Goal: Information Seeking & Learning: Find specific fact

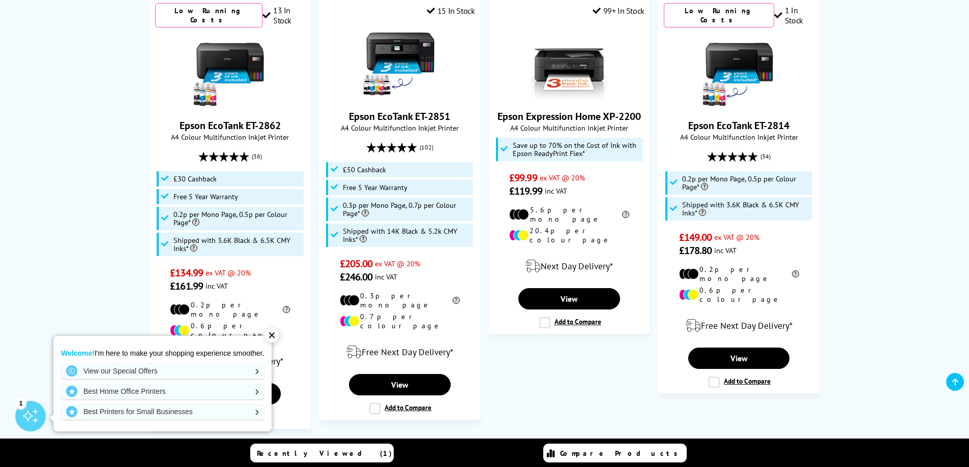
scroll to position [475, 0]
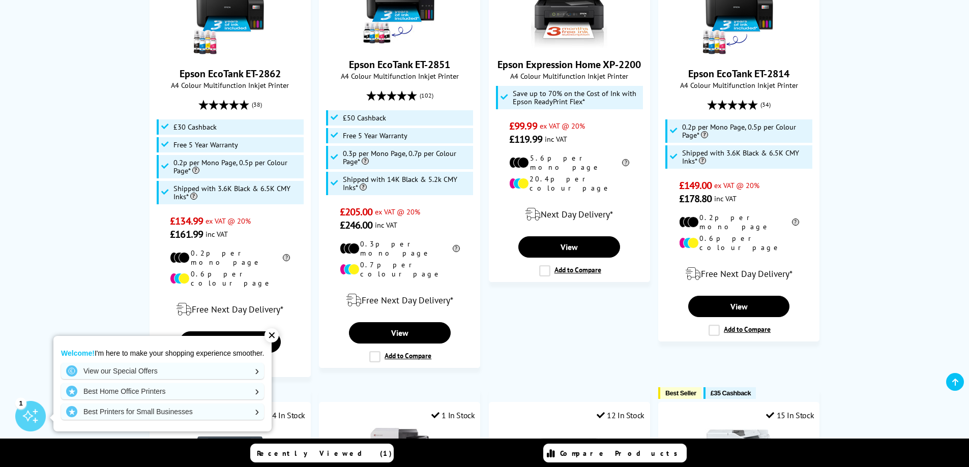
click at [273, 336] on div "✕" at bounding box center [271, 336] width 14 height 14
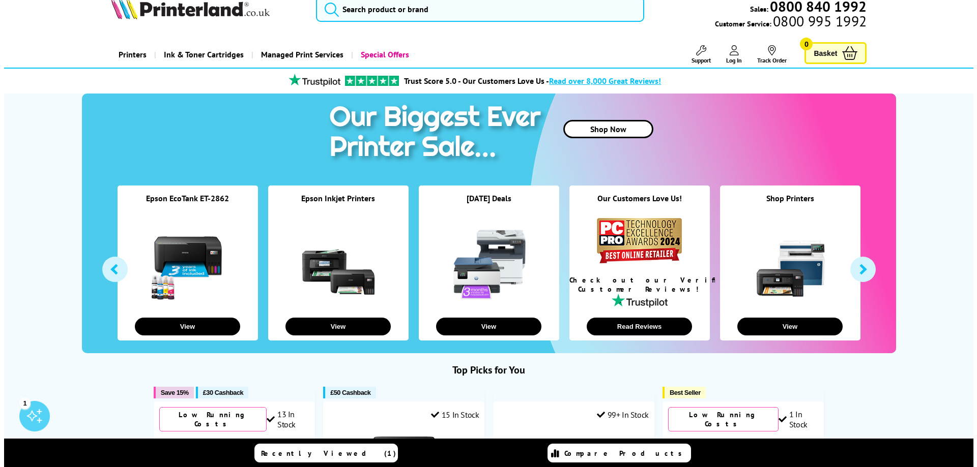
scroll to position [0, 0]
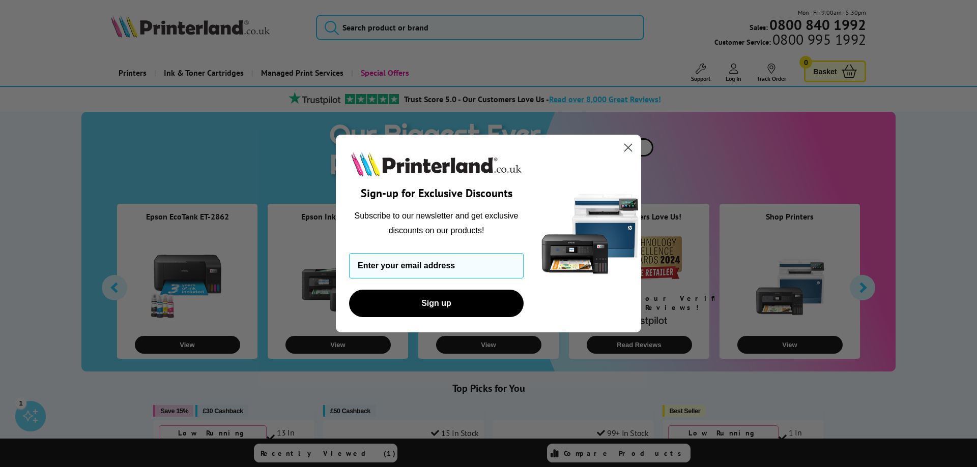
click at [632, 144] on icon "Close dialog" at bounding box center [628, 147] width 7 height 7
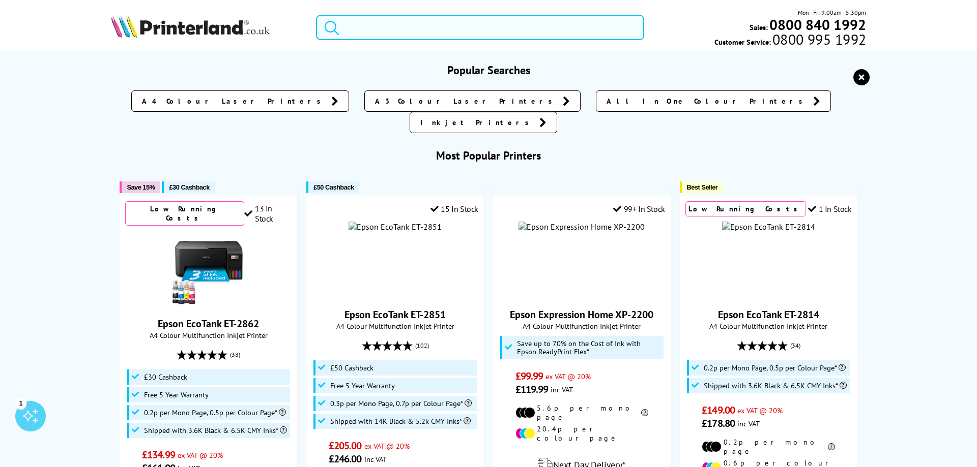
click at [406, 26] on input "search" at bounding box center [480, 27] width 328 height 25
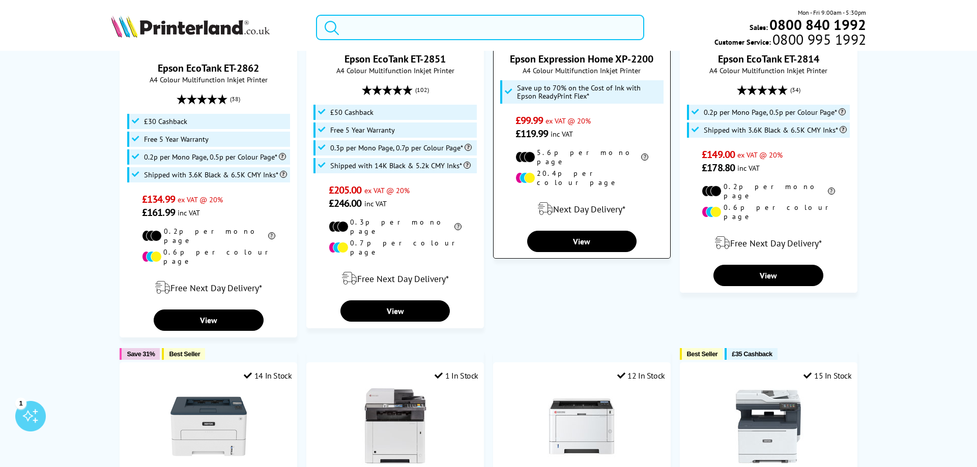
scroll to position [120, 0]
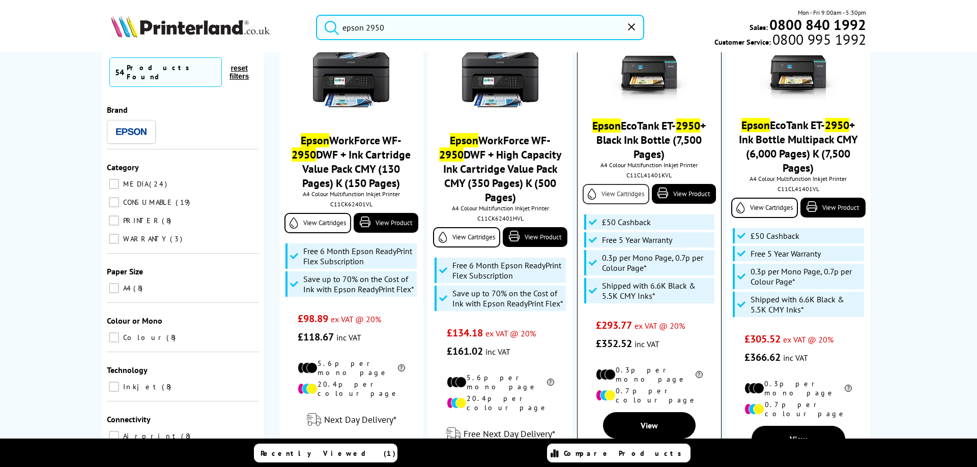
scroll to position [610, 0]
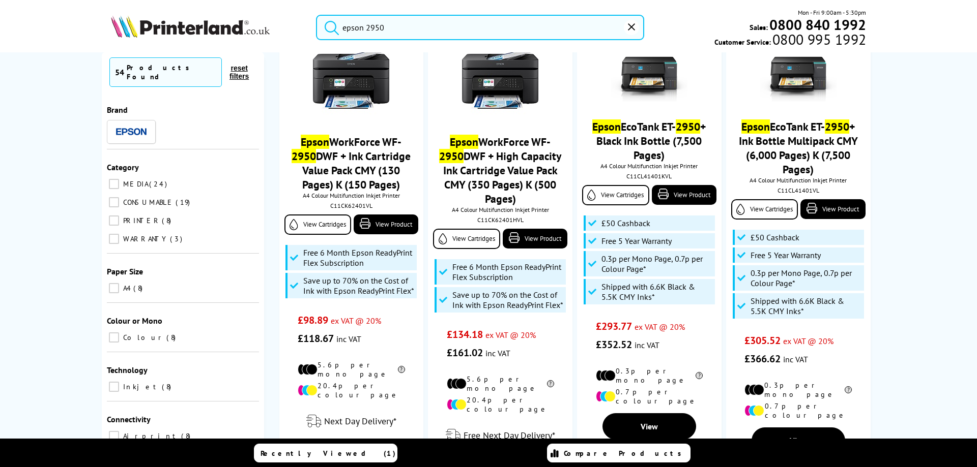
type input "epson 2950"
